Goal: Task Accomplishment & Management: Manage account settings

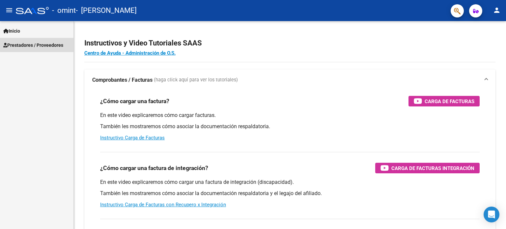
click at [41, 44] on span "Prestadores / Proveedores" at bounding box center [33, 44] width 60 height 7
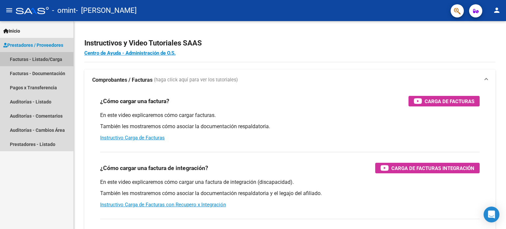
click at [37, 56] on link "Facturas - Listado/Carga" at bounding box center [36, 59] width 73 height 14
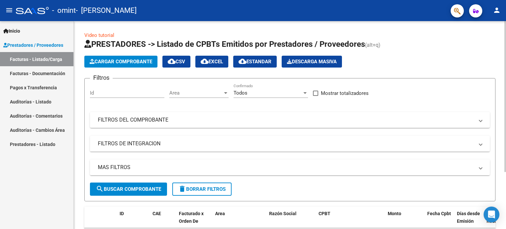
click at [81, 176] on div "Video tutorial PRESTADORES -> Listado de CPBTs Emitidos por Prestadores / Prove…" at bounding box center [290, 162] width 432 height 282
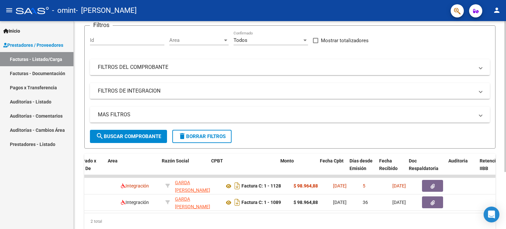
scroll to position [0, 110]
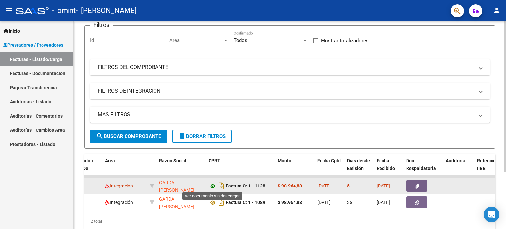
click at [215, 186] on icon at bounding box center [212, 186] width 9 height 8
click at [137, 179] on datatable-body-cell "Integración" at bounding box center [124, 186] width 44 height 16
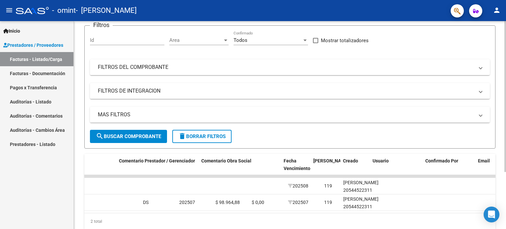
scroll to position [0, 977]
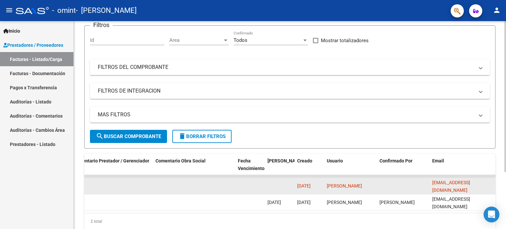
click at [422, 185] on datatable-body-cell at bounding box center [402, 186] width 53 height 16
